Goal: Information Seeking & Learning: Learn about a topic

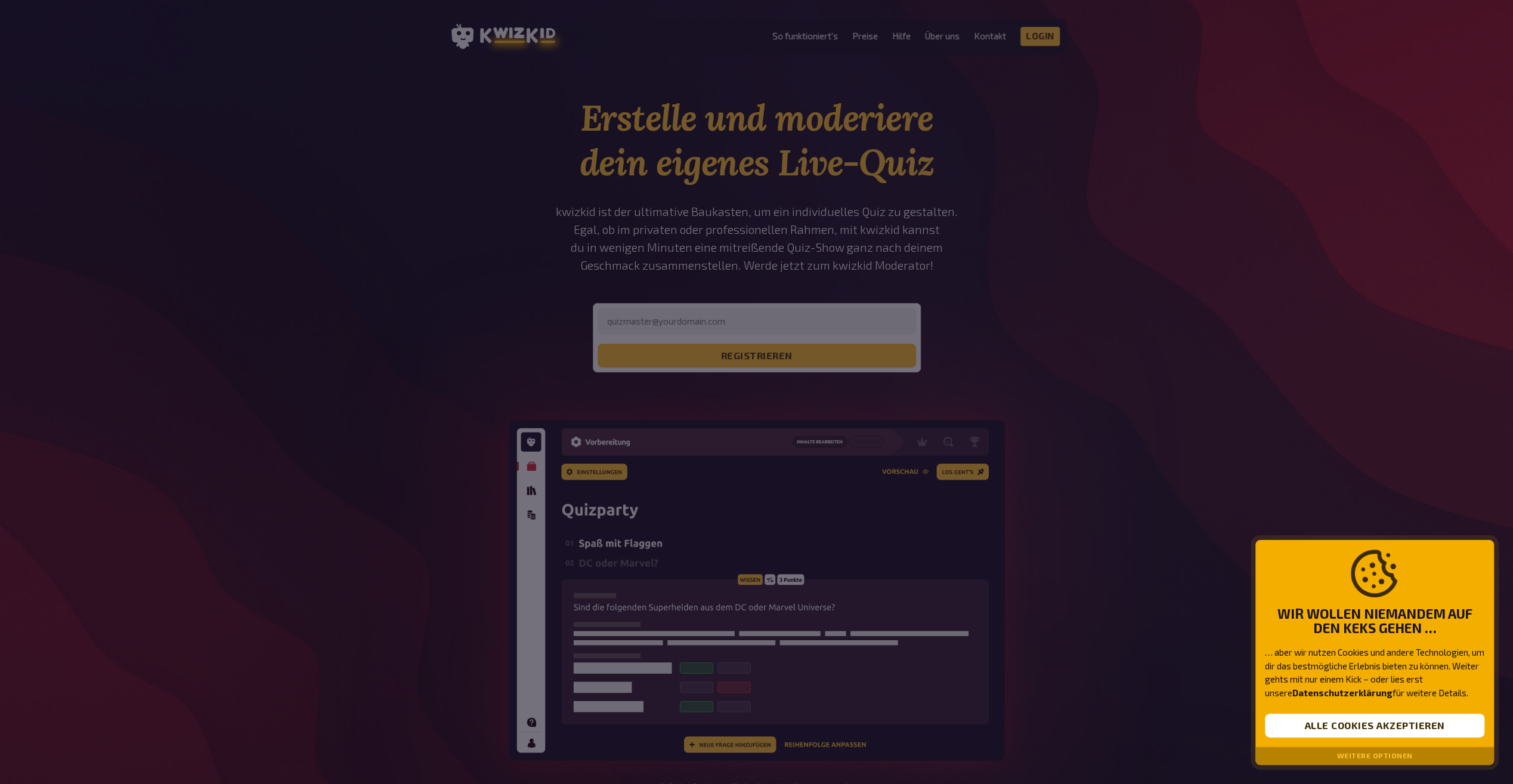
click at [957, 203] on div at bounding box center [756, 392] width 1513 height 784
click at [1366, 761] on div "Weitere Optionen" at bounding box center [1375, 755] width 239 height 18
click at [1366, 755] on button "Weitere Optionen" at bounding box center [1374, 755] width 76 height 8
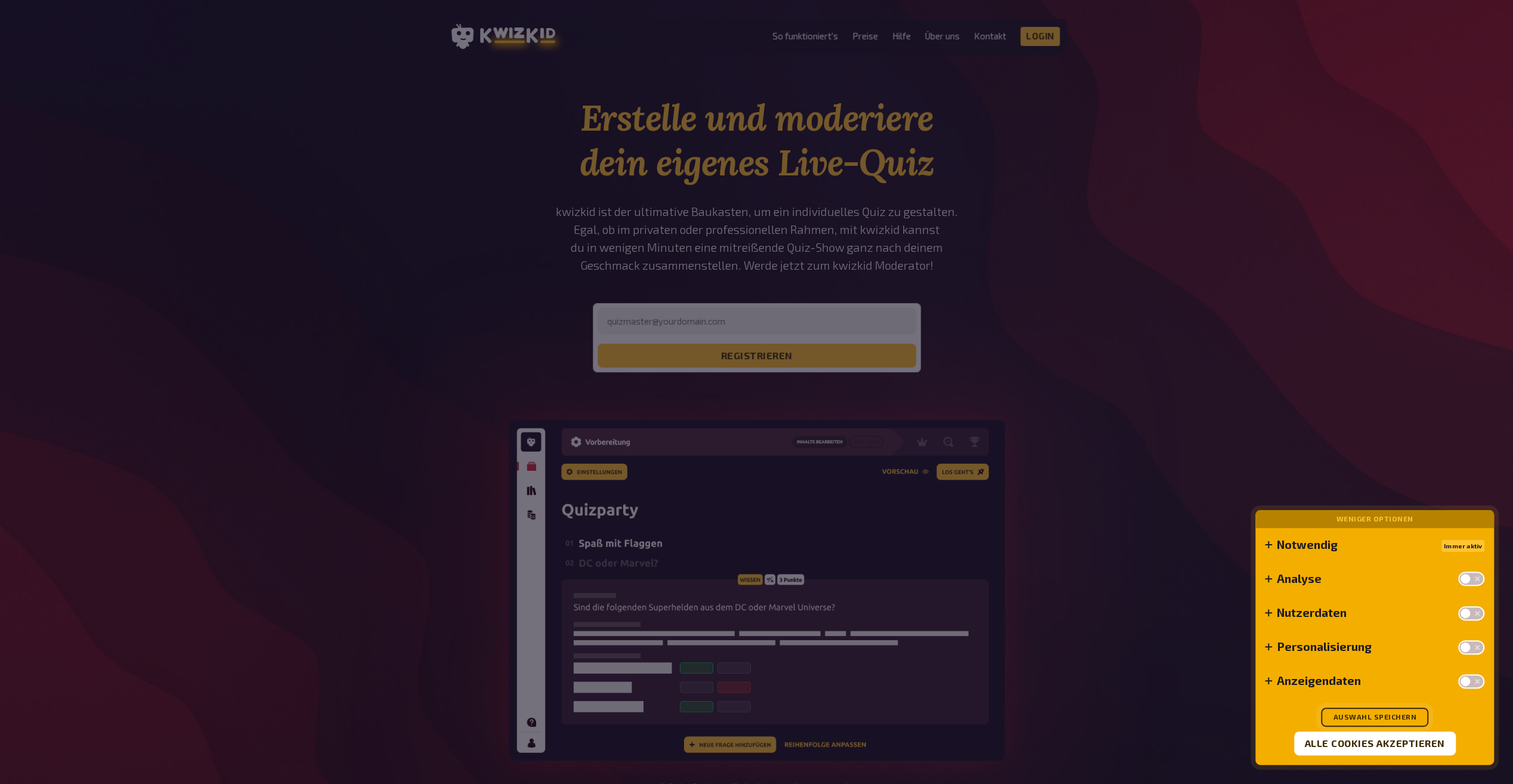
click at [1377, 718] on button "Auswahl speichern" at bounding box center [1374, 717] width 107 height 19
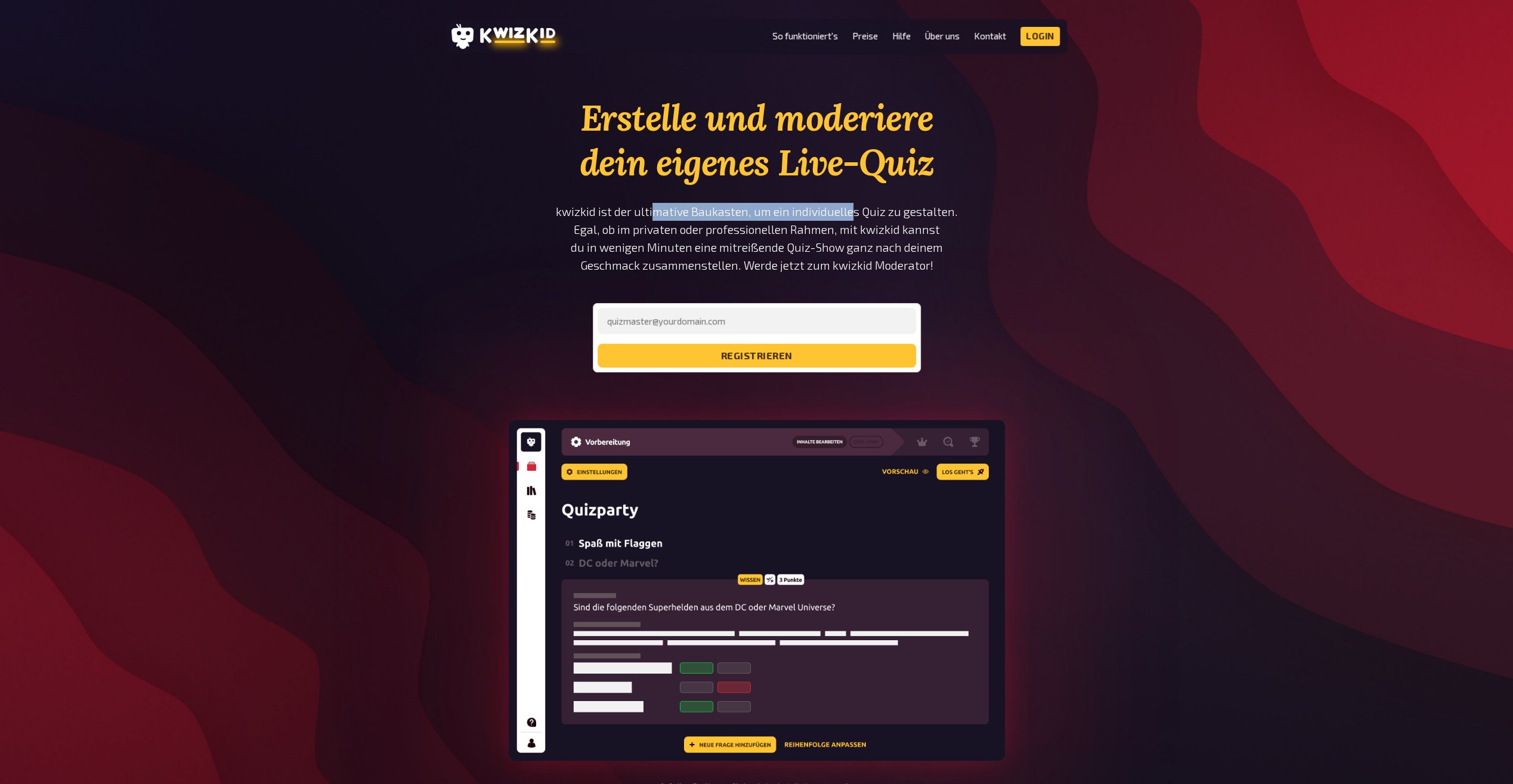
drag, startPoint x: 658, startPoint y: 200, endPoint x: 853, endPoint y: 219, distance: 195.9
click at [853, 219] on div "Erstelle und moderiere dein eigenes Live-Quiz kwizkid ist der ultimative Baukas…" at bounding box center [757, 233] width 403 height 276
click at [853, 219] on p "kwizkid ist der ultimative Baukasten, um ein individuelles Quiz zu gestalten. E…" at bounding box center [757, 238] width 403 height 72
click at [814, 236] on p "kwizkid ist der ultimative Baukasten, um ein individuelles Quiz zu gestalten. E…" at bounding box center [757, 238] width 403 height 72
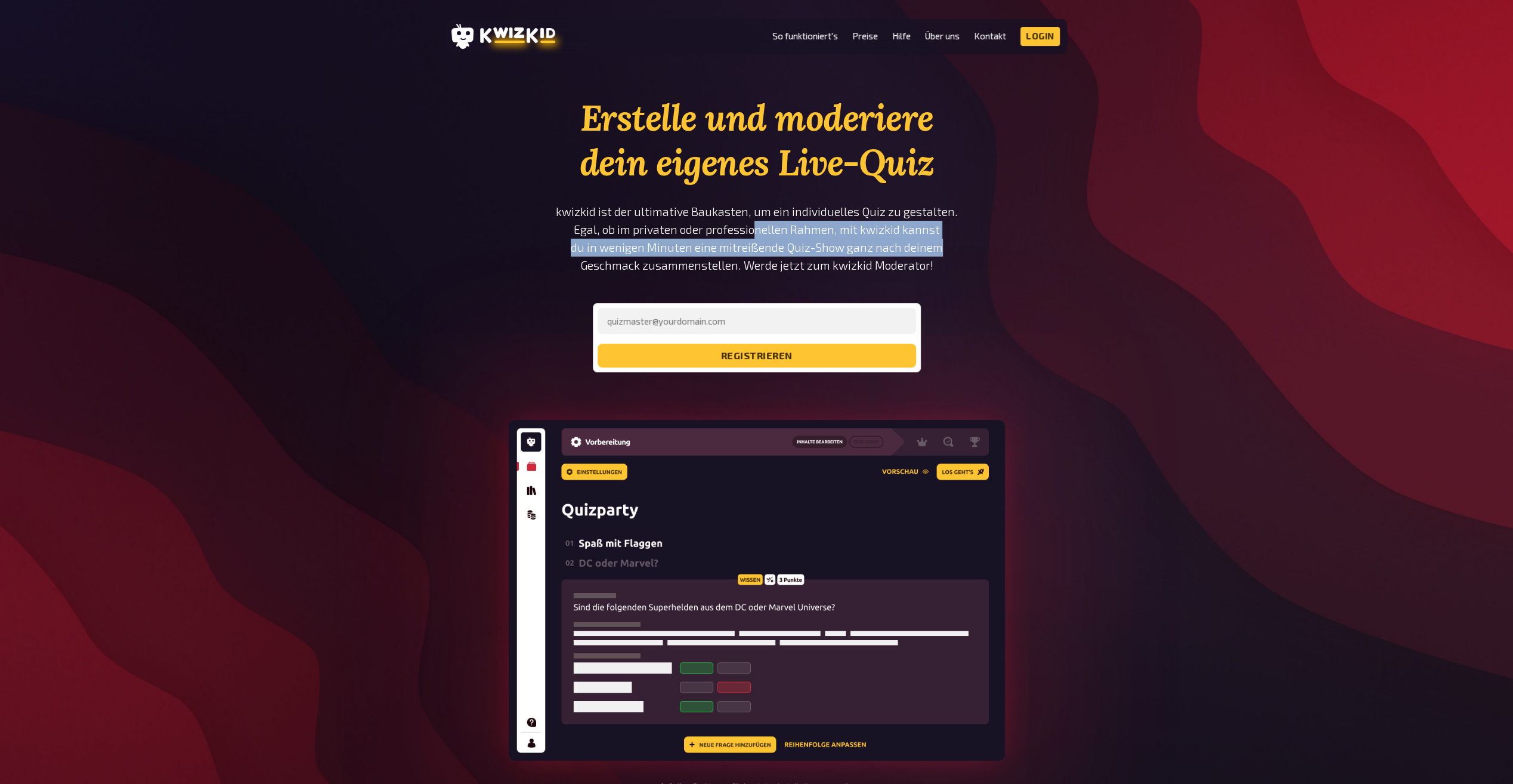
drag, startPoint x: 883, startPoint y: 236, endPoint x: 972, endPoint y: 249, distance: 89.9
click at [972, 249] on section "Erstelle und moderiere dein eigenes Live-Quiz kwizkid ist der ultimative Baukas…" at bounding box center [757, 461] width 620 height 733
click at [656, 238] on p "kwizkid ist der ultimative Baukasten, um ein individuelles Quiz zu gestalten. E…" at bounding box center [757, 238] width 403 height 72
drag, startPoint x: 656, startPoint y: 238, endPoint x: 1051, endPoint y: 248, distance: 395.1
click at [1051, 248] on section "Erstelle und moderiere dein eigenes Live-Quiz kwizkid ist der ultimative Baukas…" at bounding box center [757, 461] width 620 height 733
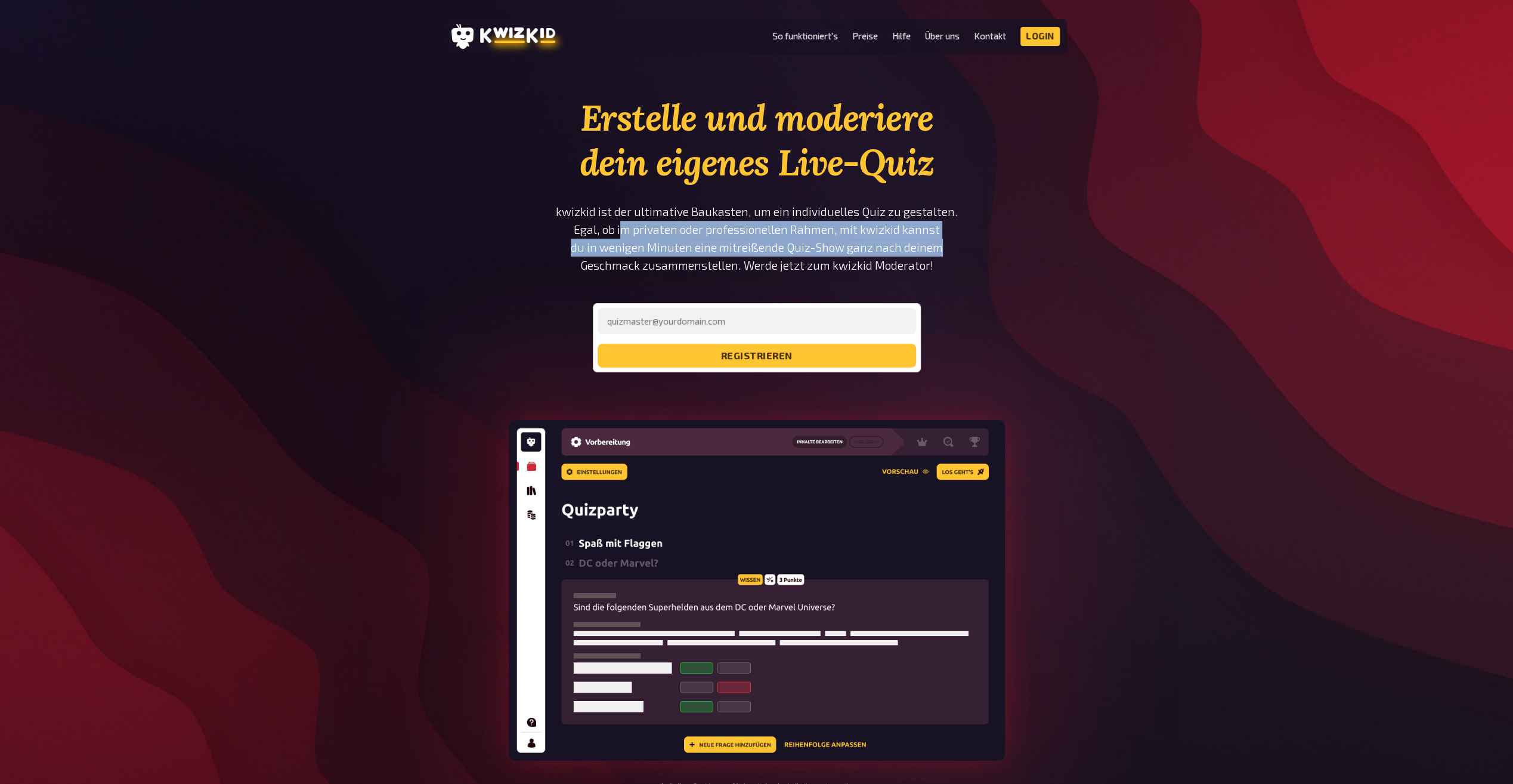
click at [787, 246] on p "kwizkid ist der ultimative Baukasten, um ein individuelles Quiz zu gestalten. E…" at bounding box center [757, 238] width 403 height 72
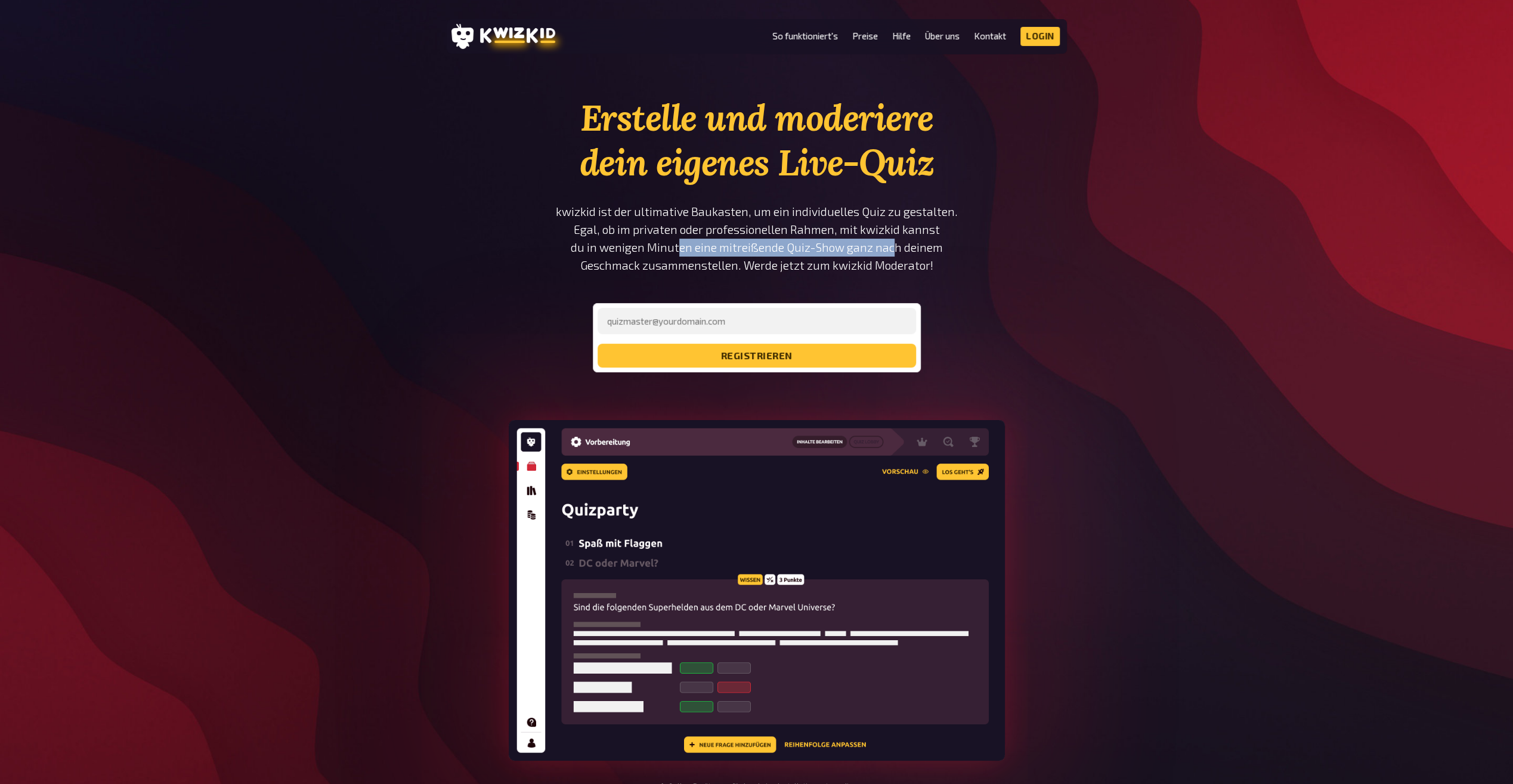
drag, startPoint x: 678, startPoint y: 253, endPoint x: 894, endPoint y: 250, distance: 216.0
click at [894, 250] on p "kwizkid ist der ultimative Baukasten, um ein individuelles Quiz zu gestalten. E…" at bounding box center [757, 238] width 403 height 72
click at [871, 37] on link "Preise" at bounding box center [864, 35] width 25 height 10
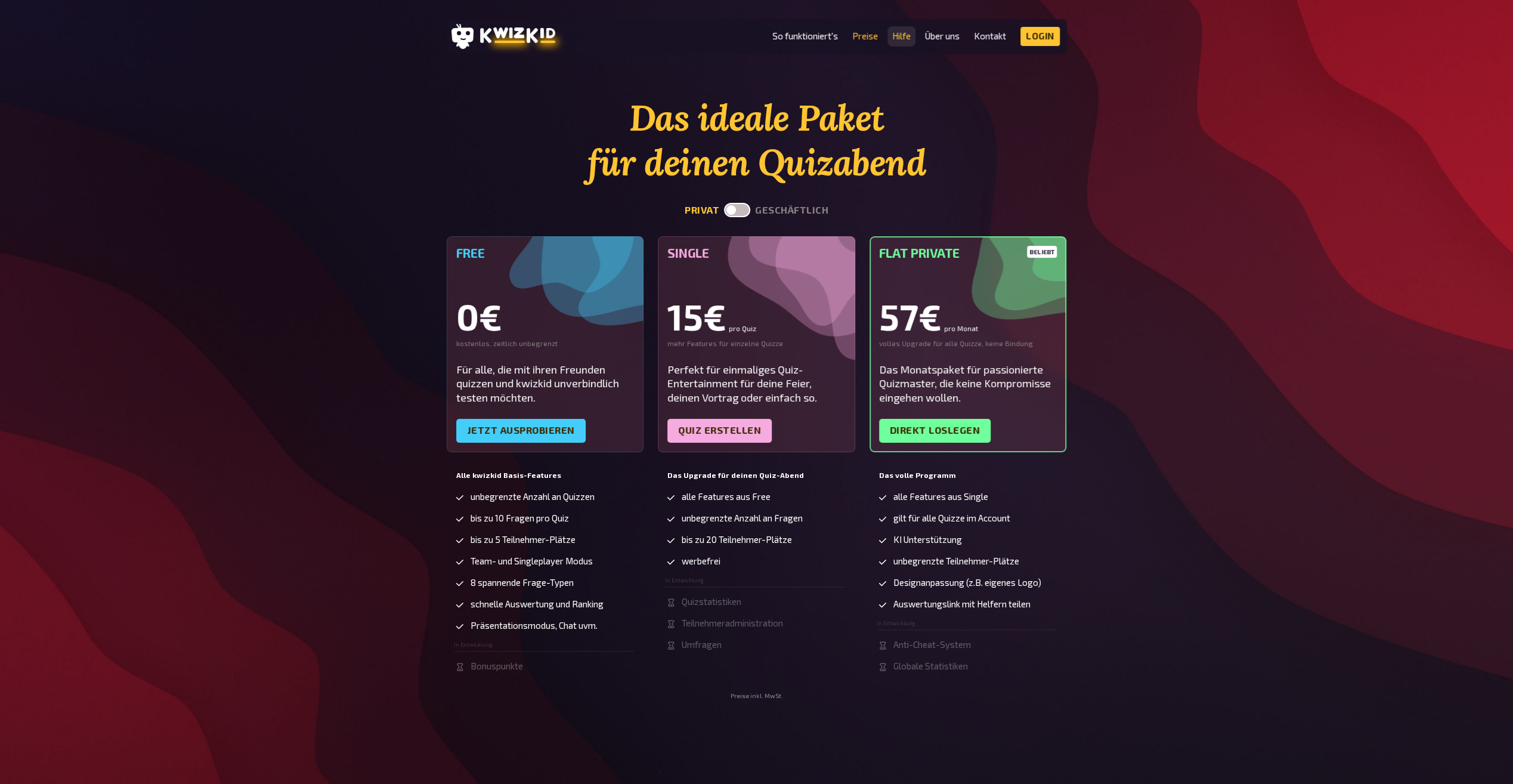
click at [900, 35] on link "Hilfe" at bounding box center [902, 35] width 19 height 10
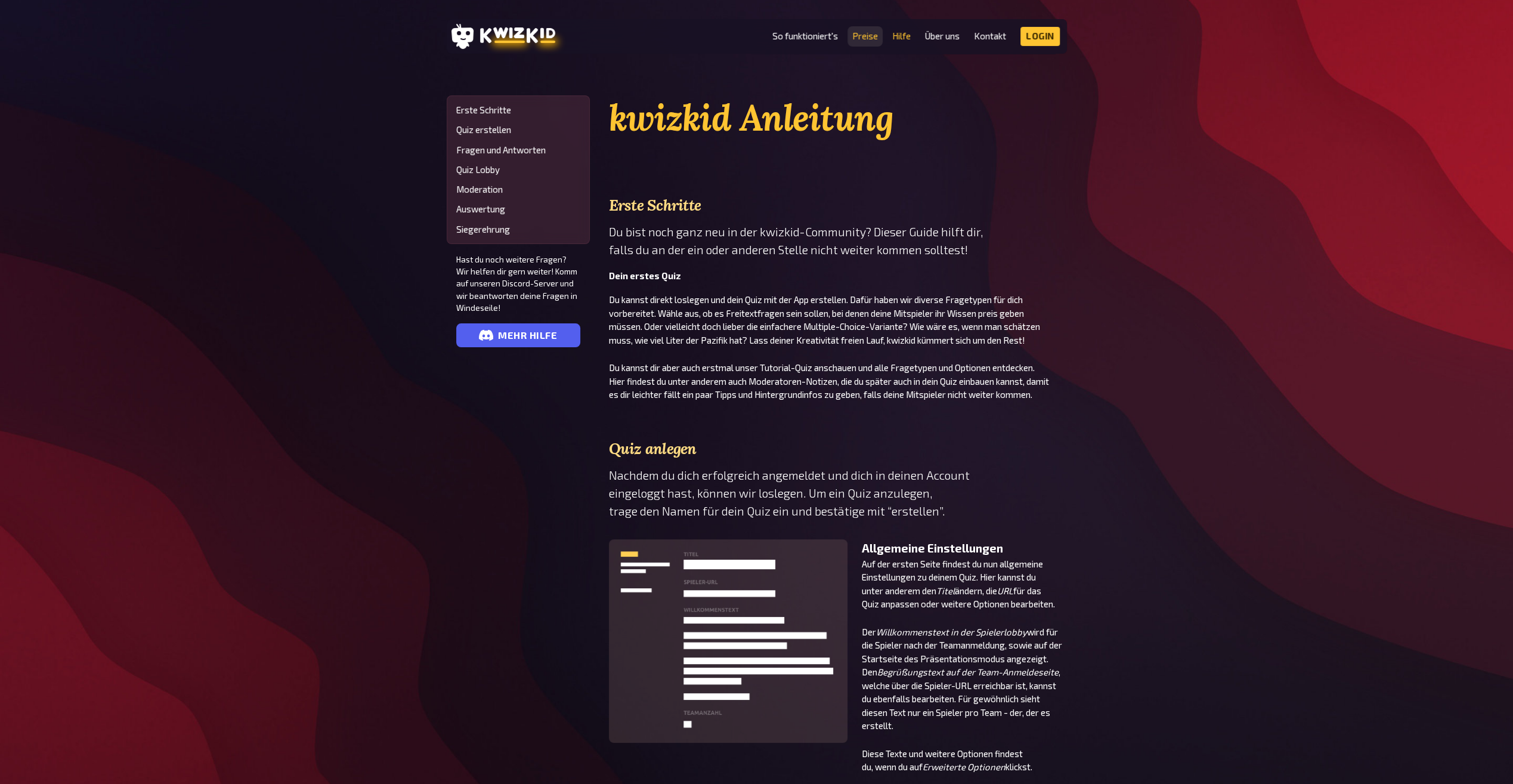
click at [862, 34] on link "Preise" at bounding box center [864, 35] width 25 height 10
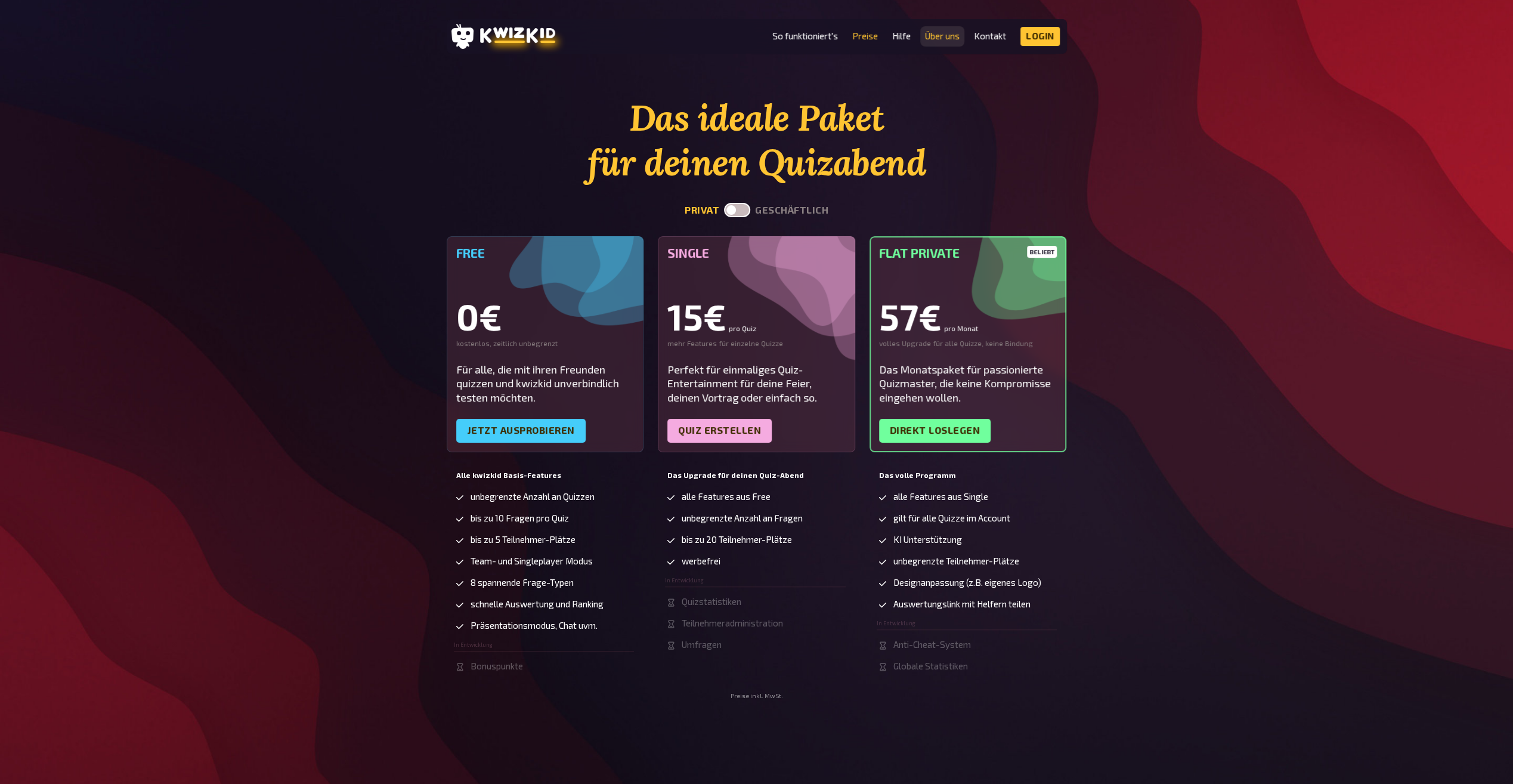
click at [935, 33] on link "Über uns" at bounding box center [942, 35] width 35 height 10
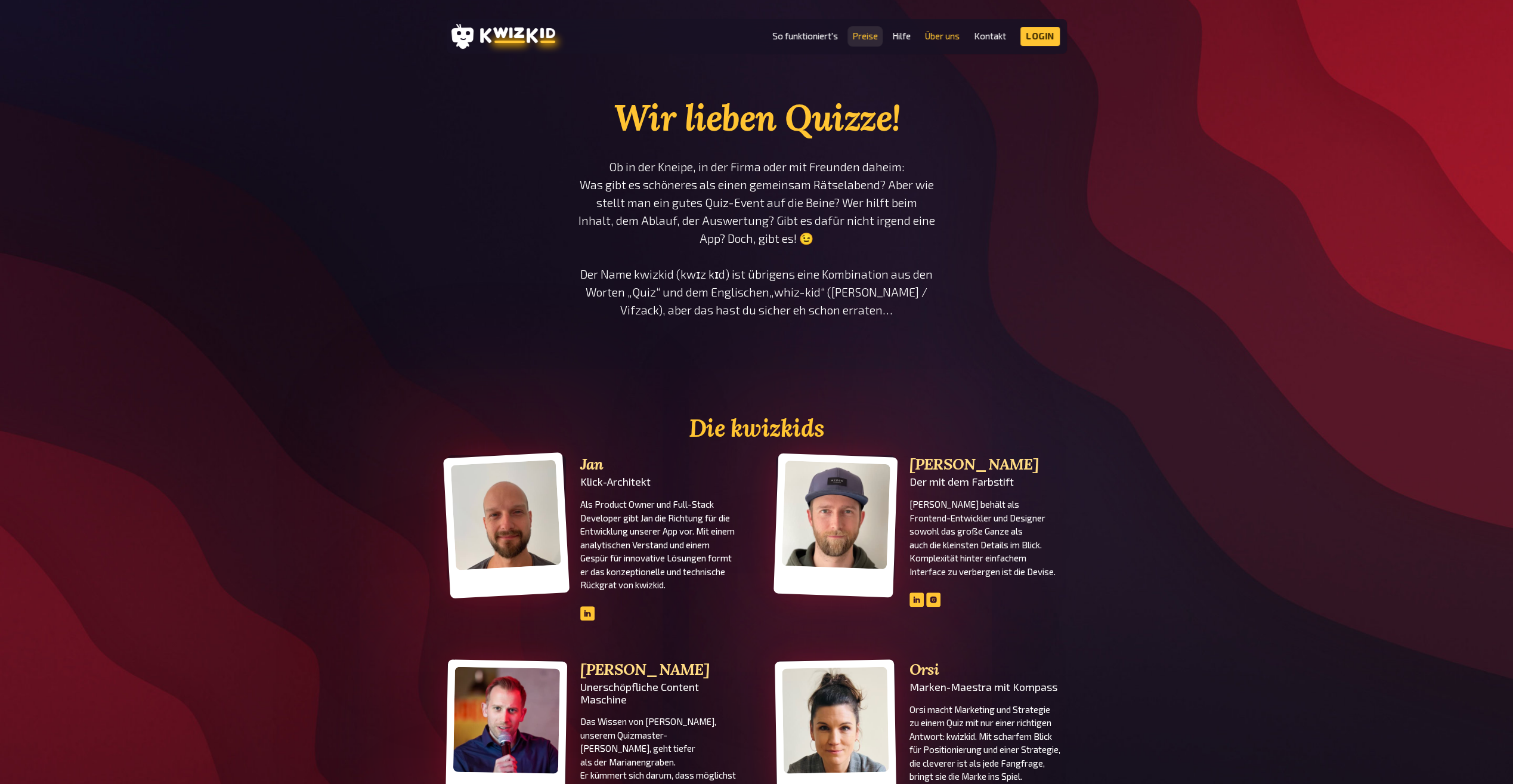
click at [866, 37] on li "Preise" at bounding box center [864, 36] width 25 height 19
drag, startPoint x: 866, startPoint y: 37, endPoint x: 847, endPoint y: 35, distance: 19.1
click at [847, 35] on ul "So funktioniert's Preise Hilfe Über uns Kontakt Impressum Login Discord Instagr…" at bounding box center [916, 36] width 287 height 19
click at [858, 40] on link "Preise" at bounding box center [864, 35] width 25 height 10
